Goal: Manage account settings

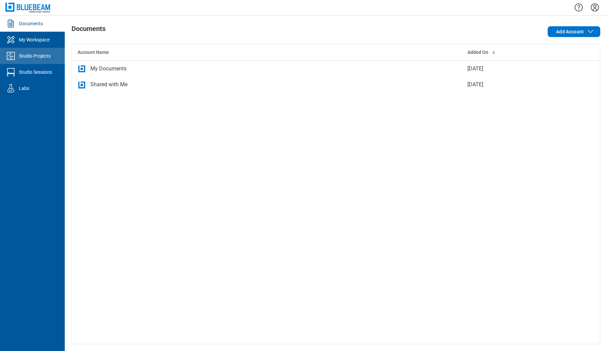
click at [22, 58] on div "Studio Projects" at bounding box center [35, 56] width 32 height 7
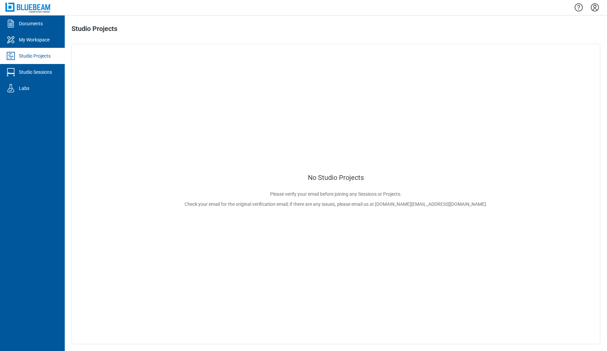
click at [597, 9] on icon "Settings" at bounding box center [595, 7] width 11 height 11
click at [556, 90] on li "Language English ([GEOGRAPHIC_DATA])" at bounding box center [564, 92] width 84 height 19
select select "*****"
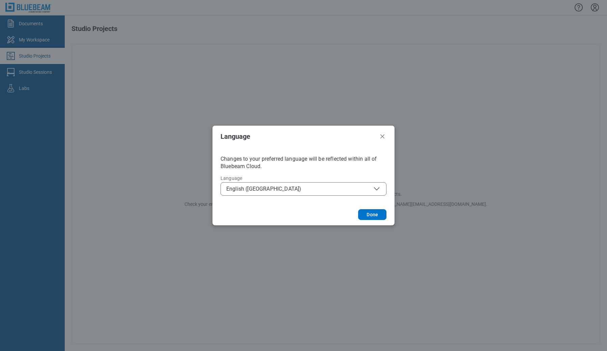
click at [265, 190] on span "English ([GEOGRAPHIC_DATA])" at bounding box center [303, 189] width 154 height 8
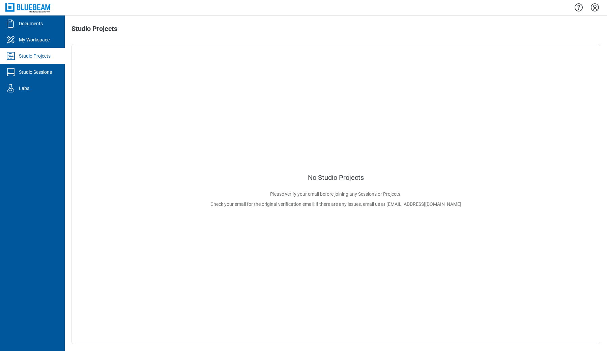
click at [594, 9] on icon "Settings" at bounding box center [595, 7] width 8 height 8
click at [551, 84] on div "Language English ([GEOGRAPHIC_DATA])" at bounding box center [558, 91] width 65 height 14
select select "*****"
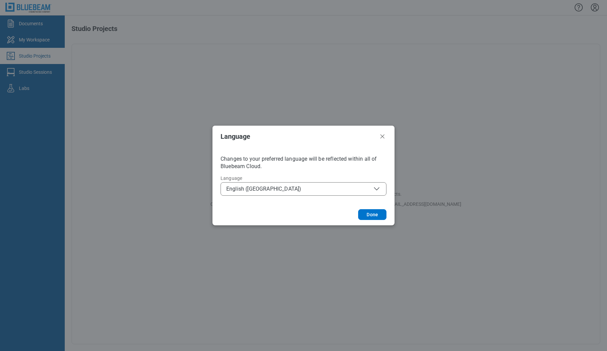
click at [329, 189] on span "English ([GEOGRAPHIC_DATA])" at bounding box center [303, 189] width 154 height 8
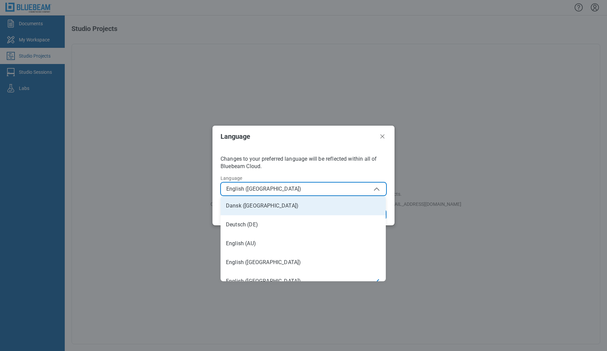
scroll to position [9, 0]
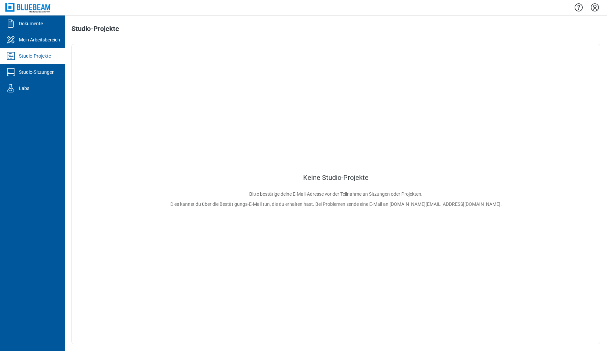
click at [596, 6] on icon "Einstellungen" at bounding box center [595, 7] width 11 height 11
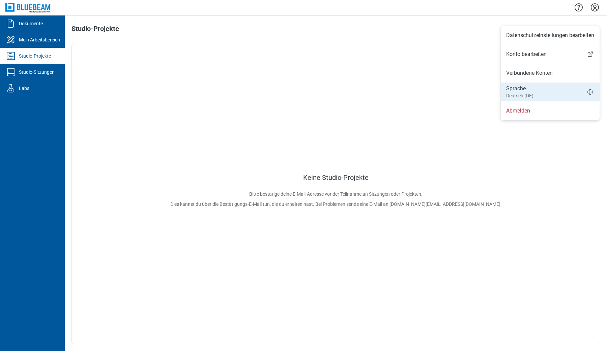
click at [557, 83] on li "Sprache Deutsch (DE)" at bounding box center [550, 92] width 99 height 19
select select "*****"
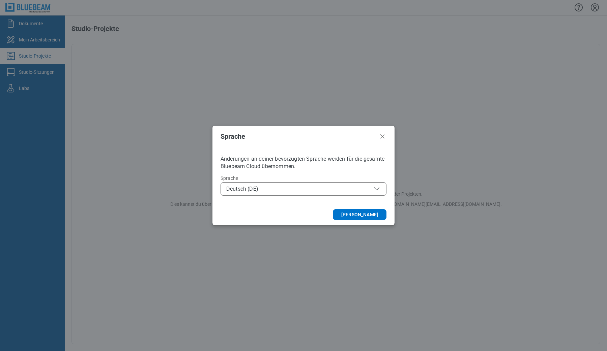
click at [256, 187] on span "Deutsch (DE)" at bounding box center [242, 189] width 32 height 7
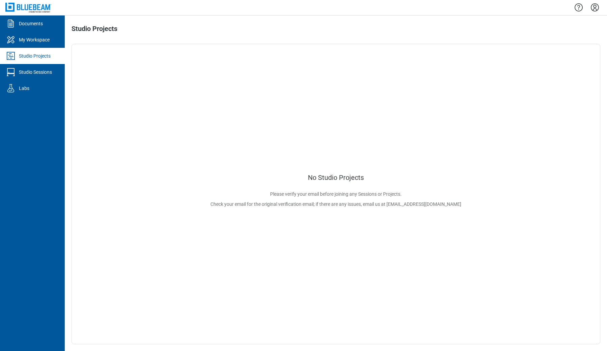
click at [599, 7] on icon "Settings" at bounding box center [595, 7] width 11 height 11
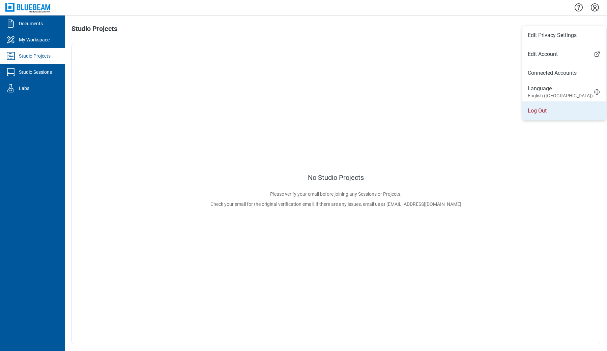
click at [546, 114] on li "Log Out" at bounding box center [564, 111] width 84 height 19
